Goal: Find specific page/section: Find specific page/section

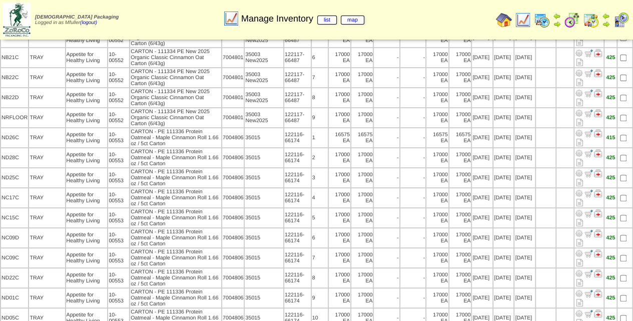
scroll to position [144, 0]
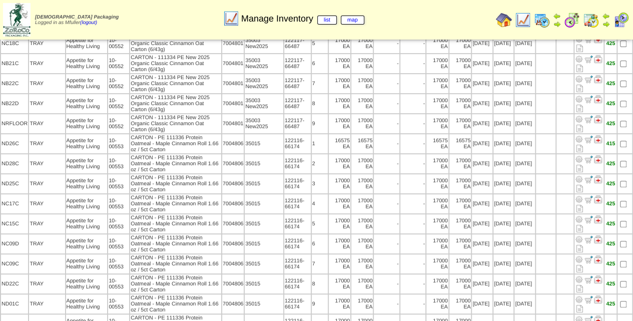
click at [523, 22] on img at bounding box center [523, 20] width 16 height 16
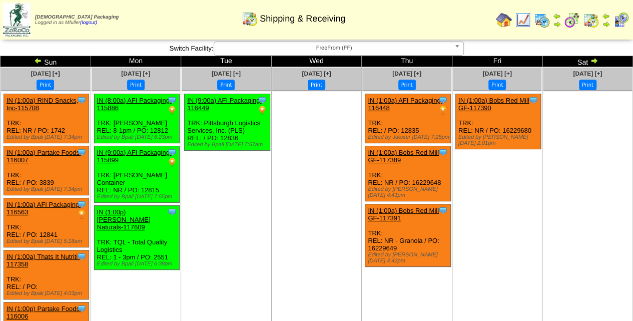
click at [348, 50] on span "FreeFrom (FF)" at bounding box center [334, 48] width 232 height 12
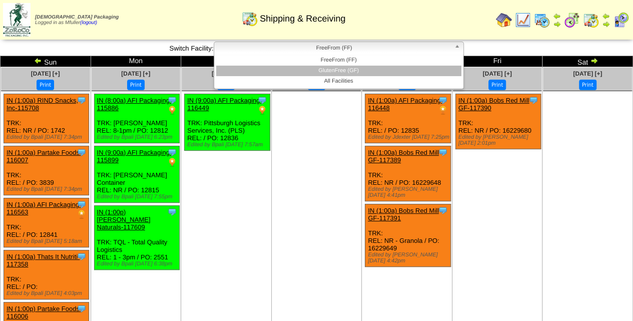
click at [349, 67] on li "GlutenFree (GF)" at bounding box center [338, 71] width 245 height 11
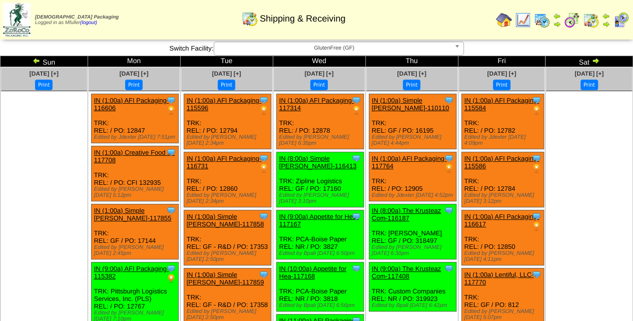
scroll to position [203, 0]
